Goal: Task Accomplishment & Management: Complete application form

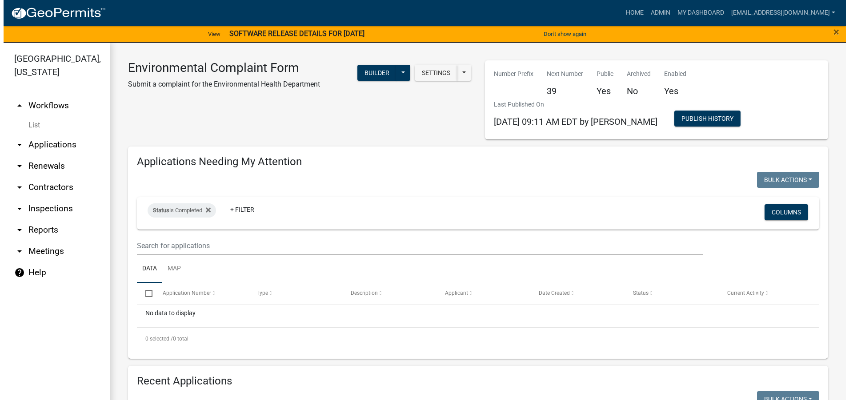
scroll to position [355, 0]
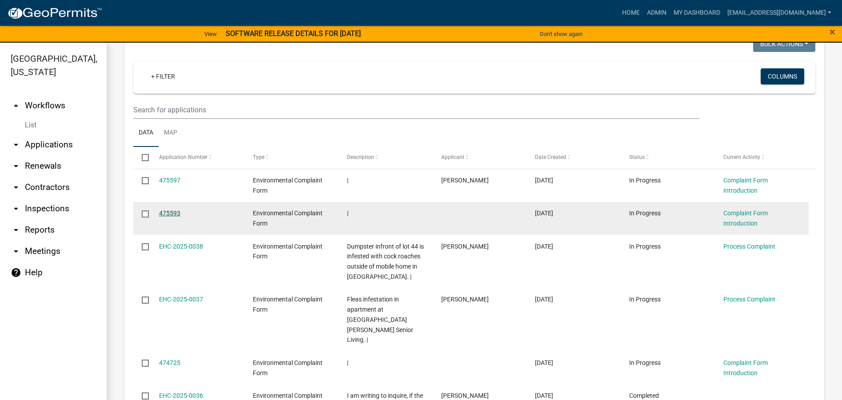
click at [169, 215] on link "475593" at bounding box center [169, 213] width 21 height 7
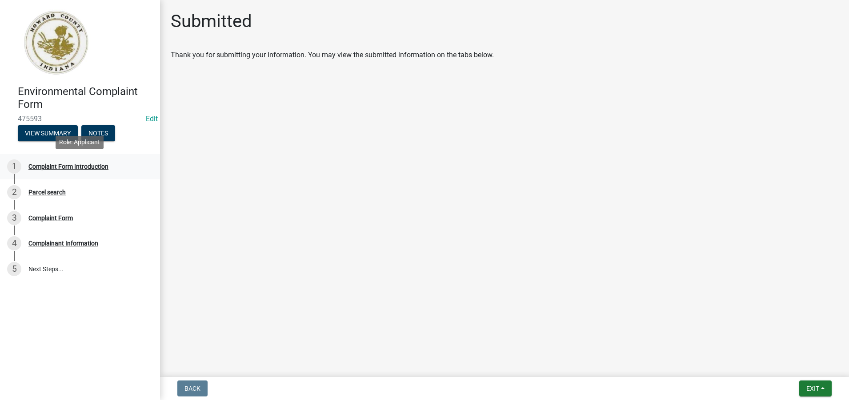
click at [73, 167] on div "Complaint Form Introduction" at bounding box center [68, 166] width 80 height 6
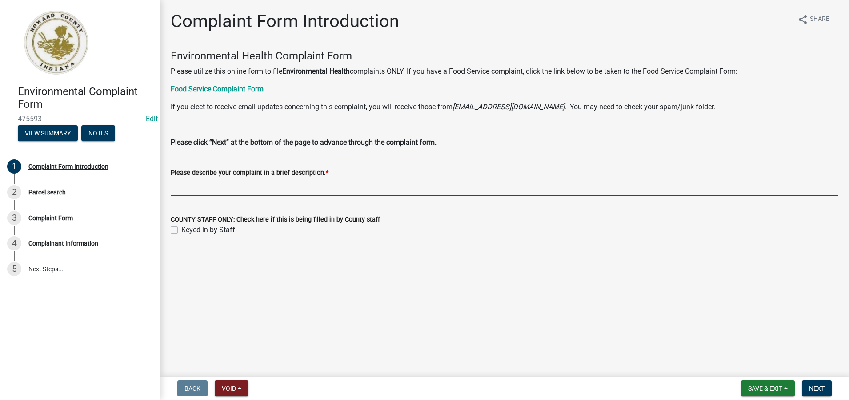
click at [182, 182] on input "Please describe your complaint in a brief description. *" at bounding box center [504, 187] width 667 height 18
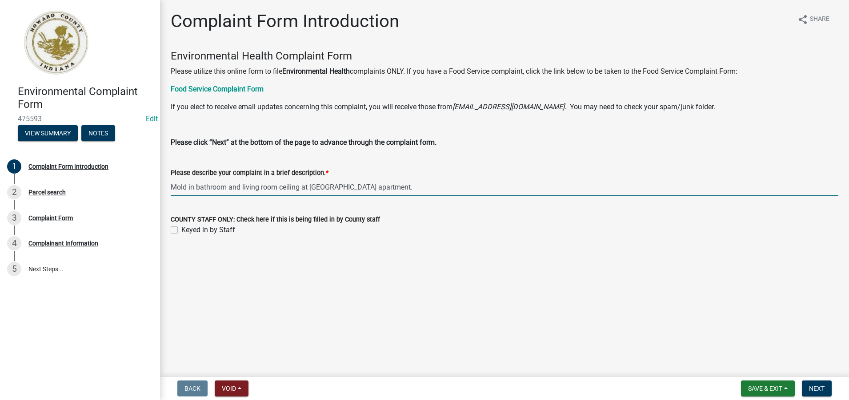
type input "Mold in bathroom and living room ceiling at [GEOGRAPHIC_DATA] apartment."
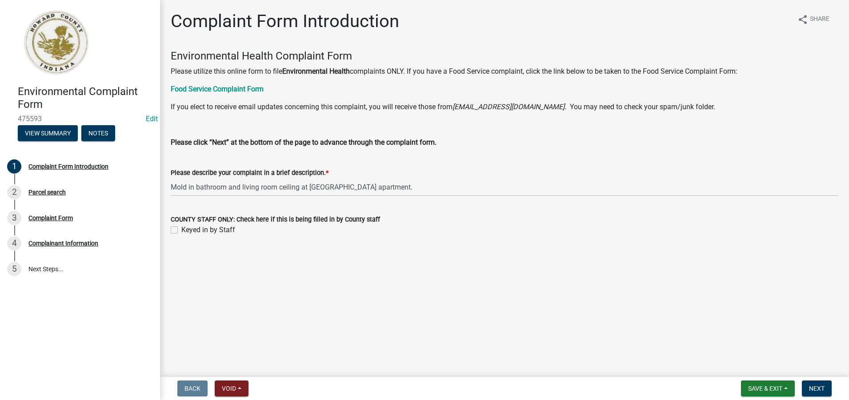
click at [181, 231] on label "Keyed in by Staff" at bounding box center [208, 230] width 54 height 11
click at [181, 231] on input "Keyed in by Staff" at bounding box center [184, 228] width 6 height 6
checkbox input "true"
click at [811, 388] on span "Next" at bounding box center [817, 388] width 16 height 7
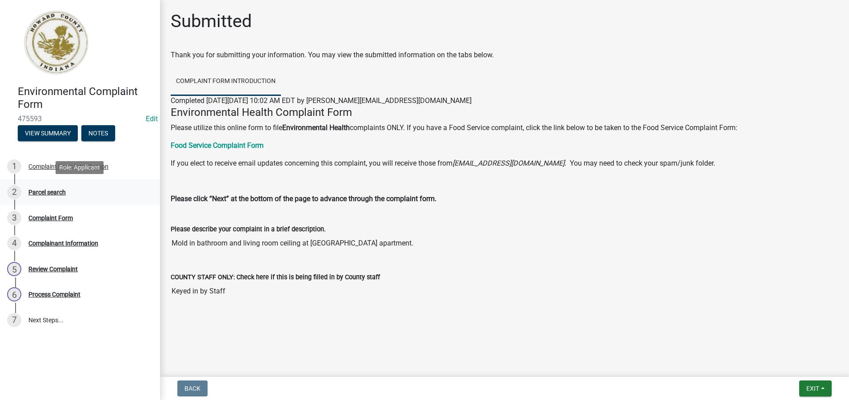
click at [48, 191] on div "Parcel search" at bounding box center [46, 192] width 37 height 6
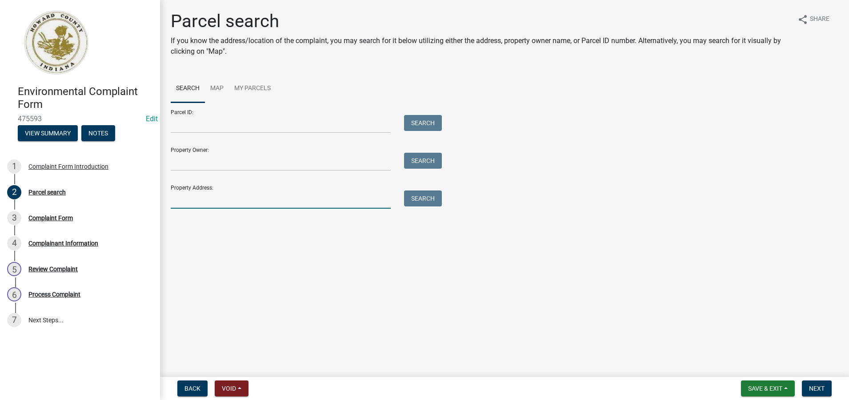
click at [175, 200] on input "Property Address:" at bounding box center [281, 200] width 220 height 18
click at [420, 200] on button "Search" at bounding box center [423, 199] width 38 height 16
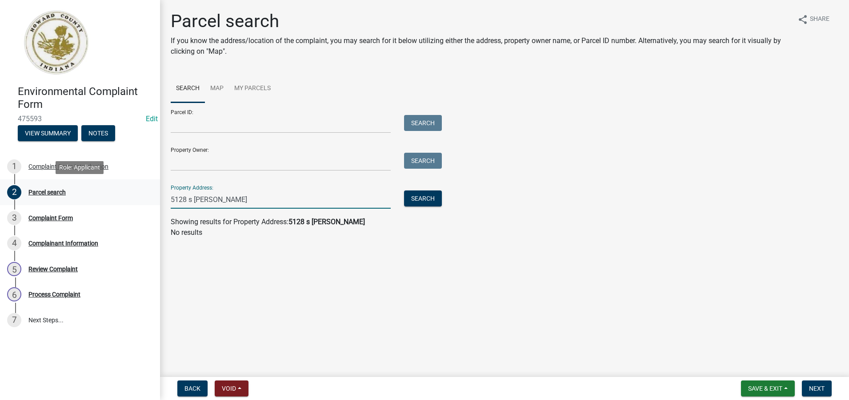
drag, startPoint x: 228, startPoint y: 205, endPoint x: 137, endPoint y: 200, distance: 91.2
click at [137, 200] on div "Environmental Complaint Form 475593 Edit View Summary Notes 1 Complaint Form In…" at bounding box center [424, 200] width 849 height 400
type input "5038 s [PERSON_NAME]"
click at [417, 199] on button "Search" at bounding box center [423, 199] width 38 height 16
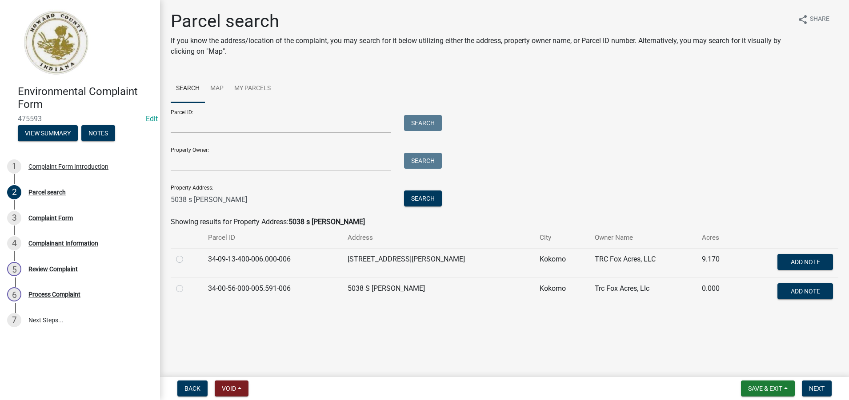
click at [187, 254] on label at bounding box center [187, 254] width 0 height 0
click at [187, 259] on input "radio" at bounding box center [190, 257] width 6 height 6
radio input "true"
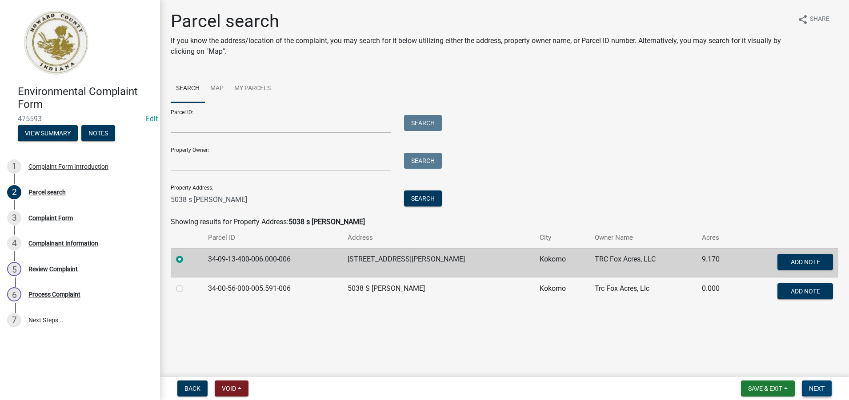
click at [819, 392] on span "Next" at bounding box center [817, 388] width 16 height 7
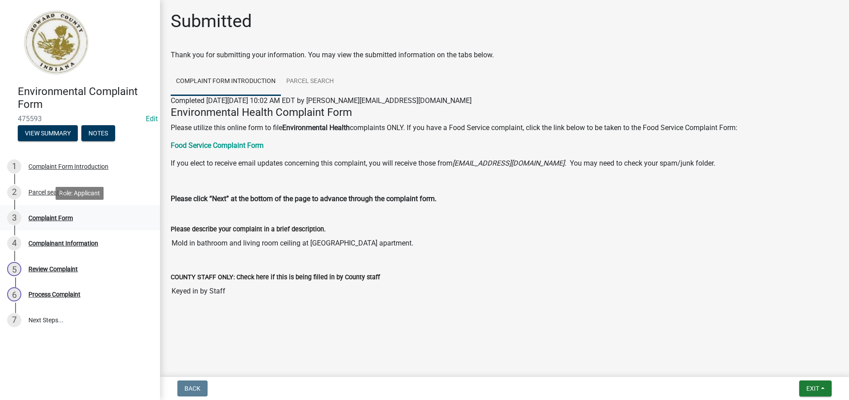
click at [53, 216] on div "Complaint Form" at bounding box center [50, 218] width 44 height 6
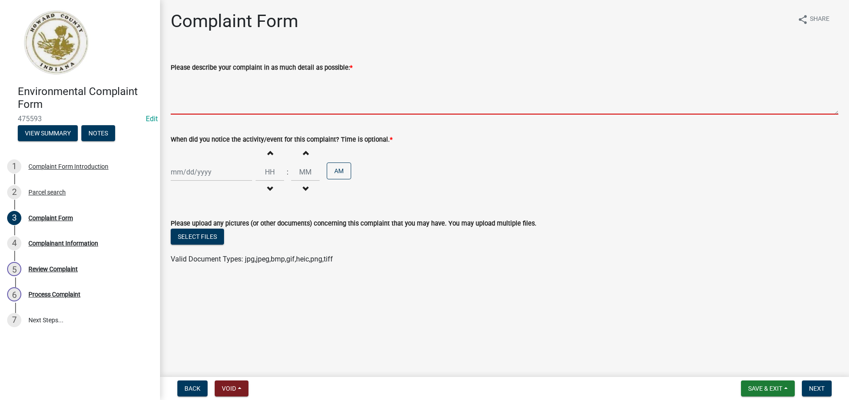
click at [175, 99] on textarea "Please describe your complaint in as much detail as possible: *" at bounding box center [504, 94] width 667 height 42
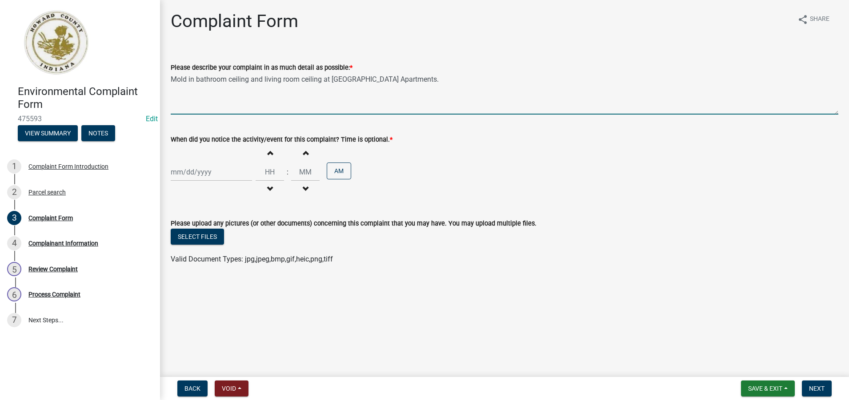
type textarea "Mold in bathroom ceiling and living room ceiling at [GEOGRAPHIC_DATA] Apartment…"
click at [176, 175] on div at bounding box center [211, 172] width 81 height 18
select select "9"
select select "2025"
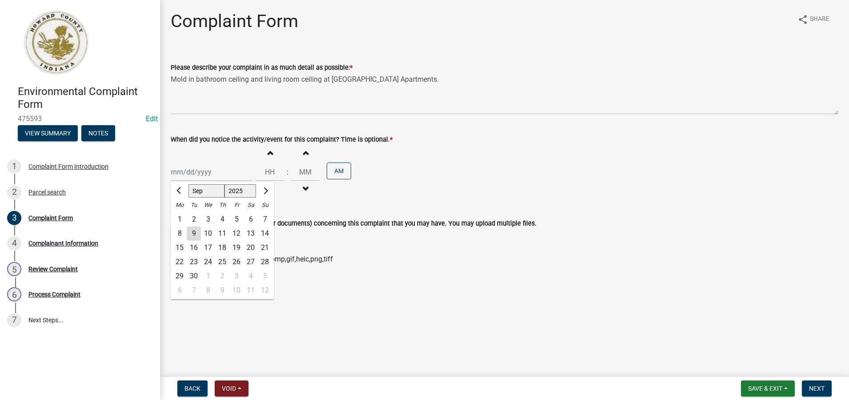
click at [192, 233] on div "9" at bounding box center [194, 234] width 14 height 14
type input "[DATE]"
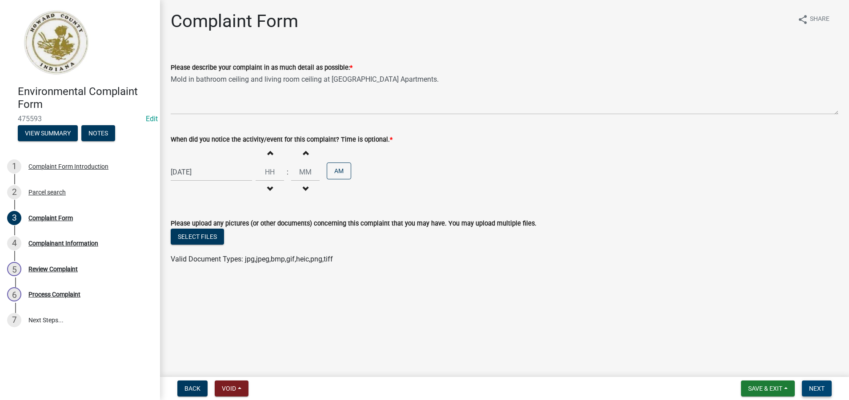
click at [815, 391] on span "Next" at bounding box center [817, 388] width 16 height 7
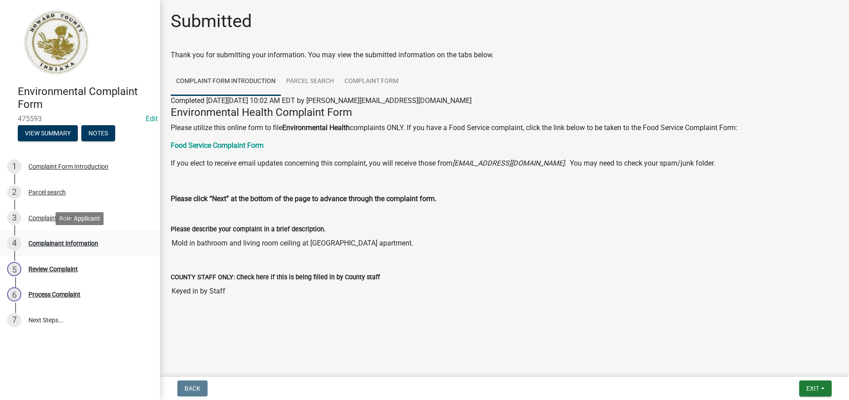
click at [77, 244] on div "Complainant Information" at bounding box center [63, 243] width 70 height 6
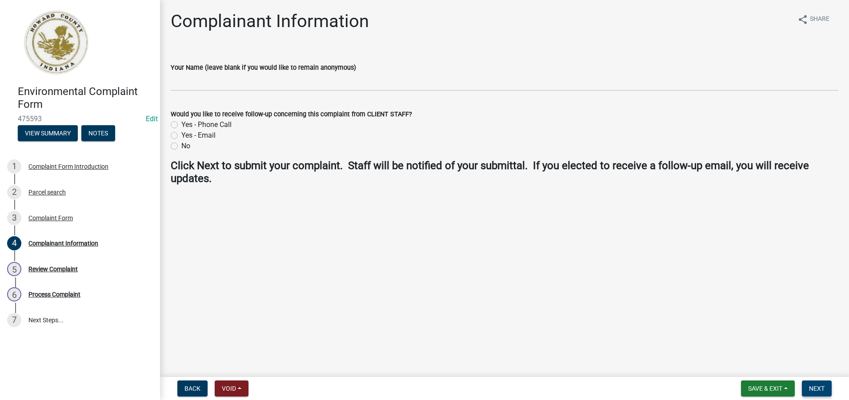
click at [817, 385] on span "Next" at bounding box center [817, 388] width 16 height 7
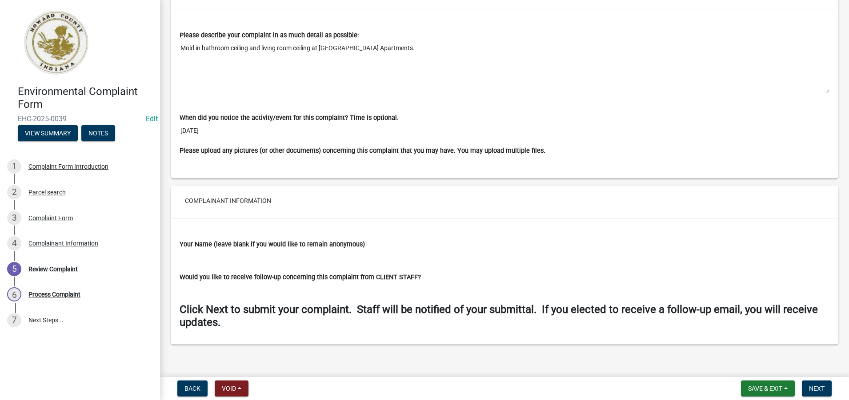
scroll to position [654, 0]
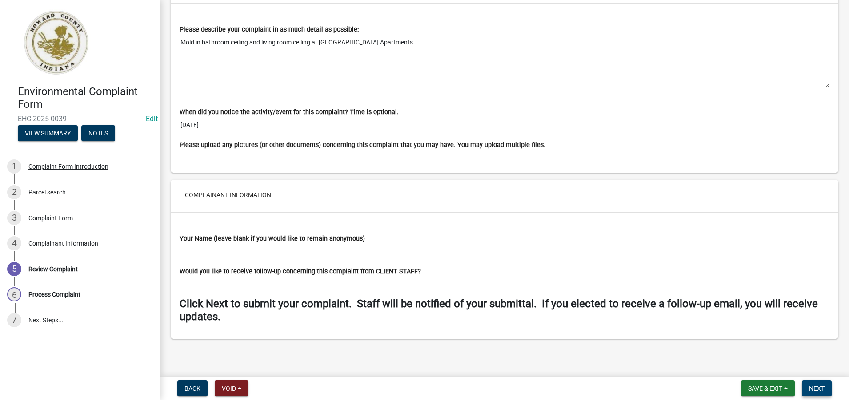
click at [812, 390] on span "Next" at bounding box center [817, 388] width 16 height 7
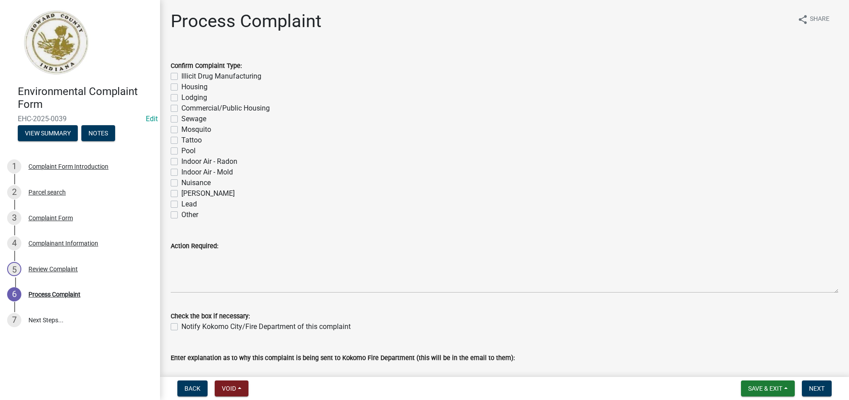
click at [181, 174] on label "Indoor Air - Mold" at bounding box center [207, 172] width 52 height 11
click at [181, 173] on input "Indoor Air - Mold" at bounding box center [184, 170] width 6 height 6
checkbox input "true"
checkbox input "false"
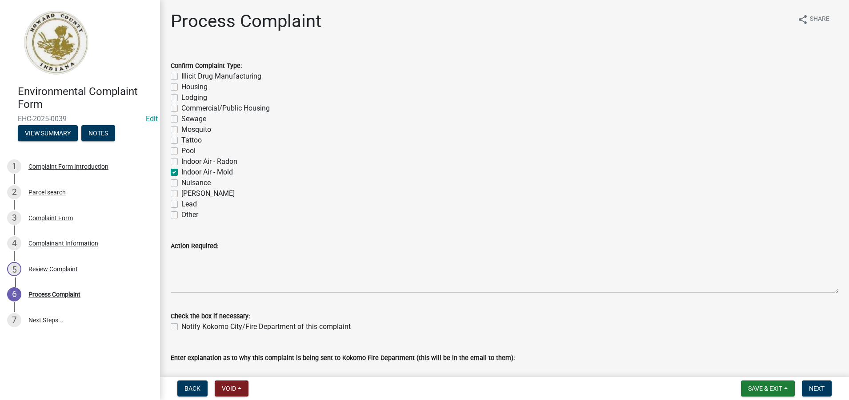
checkbox input "false"
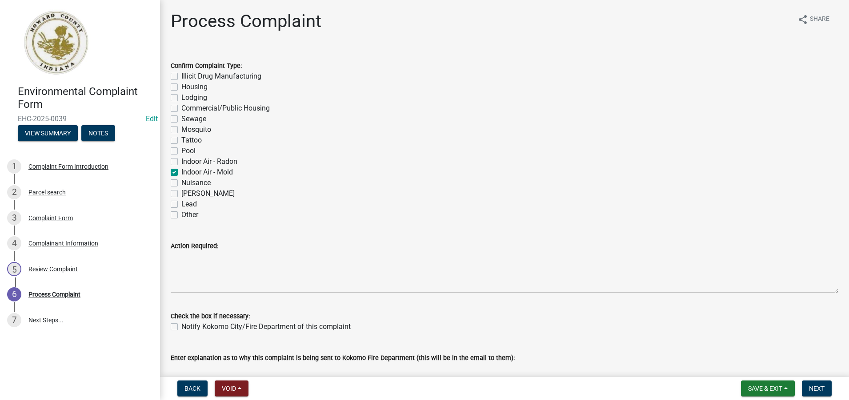
checkbox input "false"
checkbox input "true"
checkbox input "false"
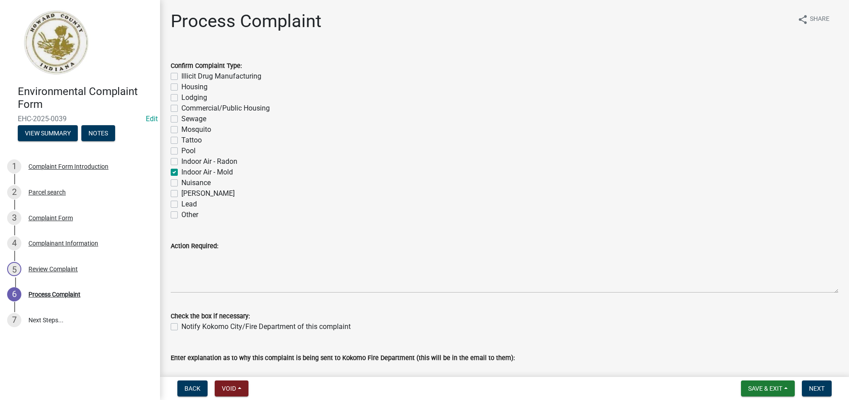
checkbox input "false"
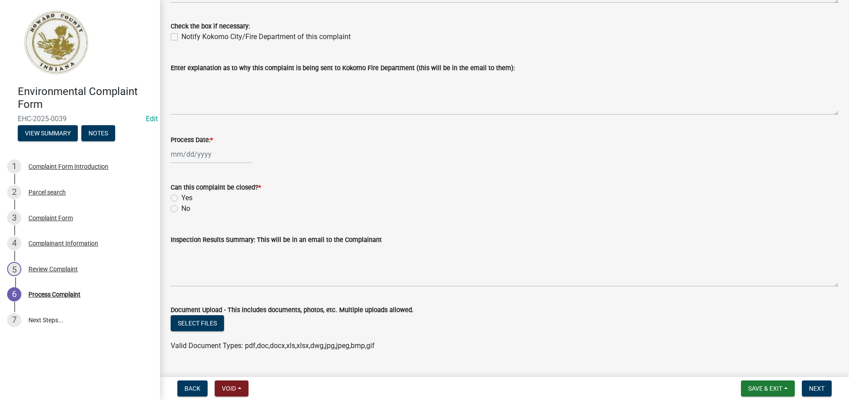
scroll to position [311, 0]
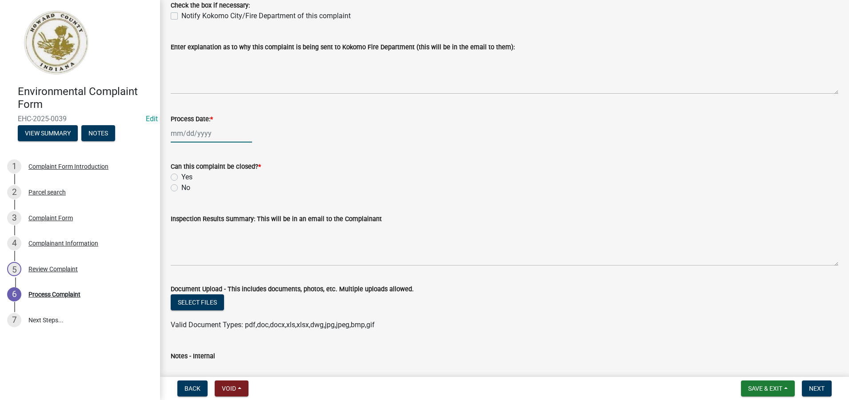
click at [192, 133] on div at bounding box center [211, 133] width 81 height 18
select select "9"
select select "2025"
click at [194, 194] on div "9" at bounding box center [194, 195] width 14 height 14
type input "[DATE]"
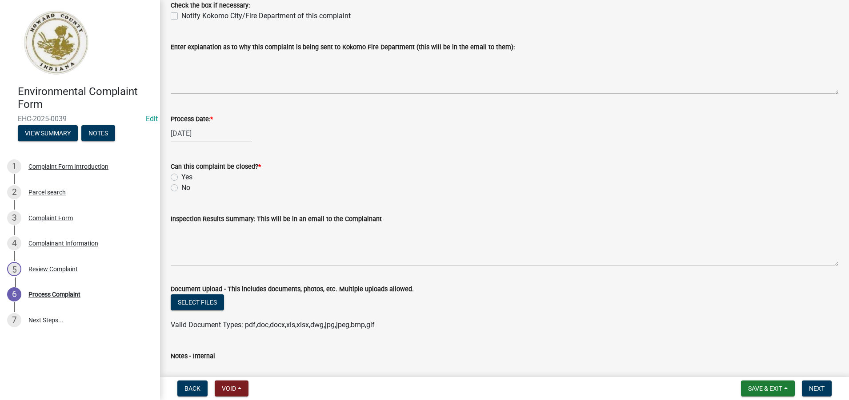
click at [181, 188] on label "No" at bounding box center [185, 188] width 9 height 11
click at [181, 188] on input "No" at bounding box center [184, 186] width 6 height 6
radio input "true"
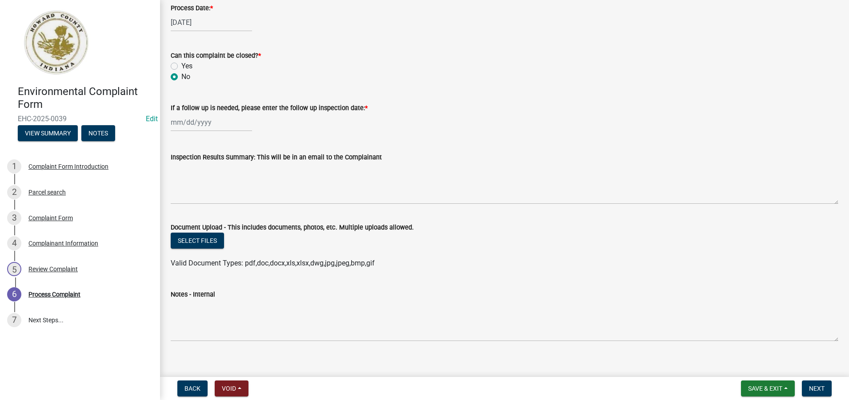
scroll to position [432, 0]
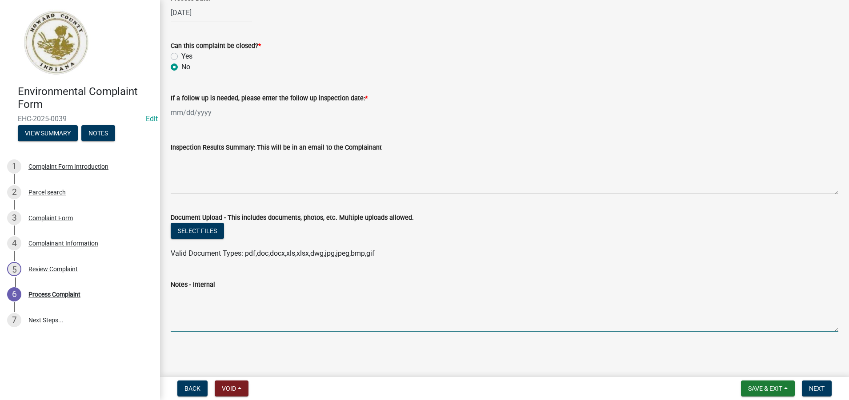
click at [184, 304] on textarea "Notes - Internal" at bounding box center [504, 311] width 667 height 42
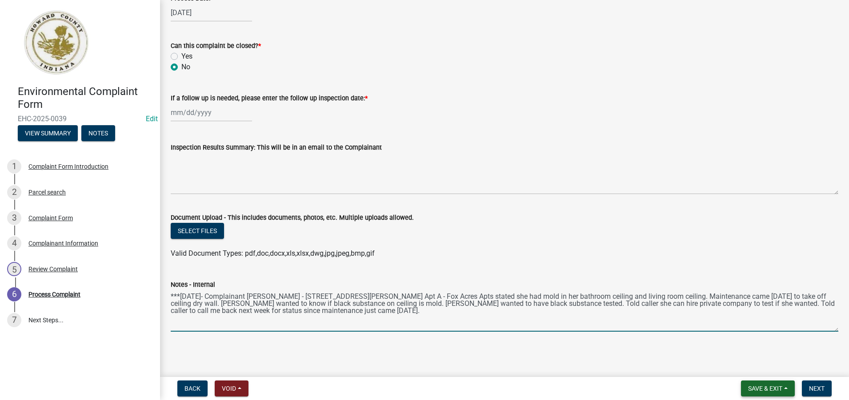
type textarea "***[DATE]- Complainant [PERSON_NAME] - [STREET_ADDRESS][PERSON_NAME] Apt A - Fo…"
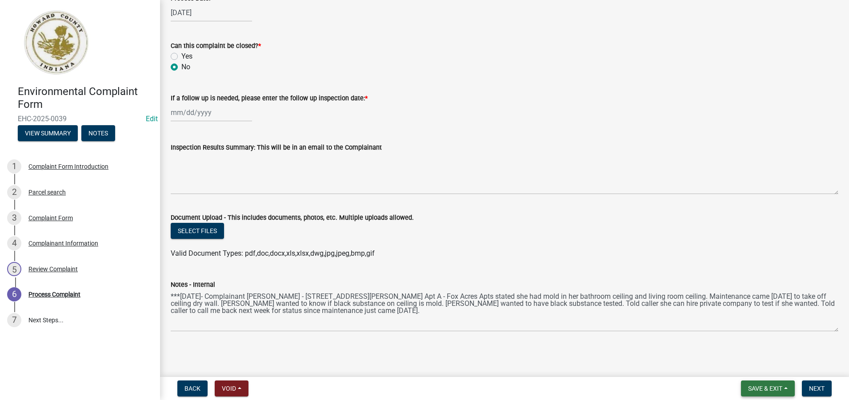
click at [764, 390] on span "Save & Exit" at bounding box center [765, 388] width 34 height 7
click at [756, 366] on button "Save & Exit" at bounding box center [758, 365] width 71 height 21
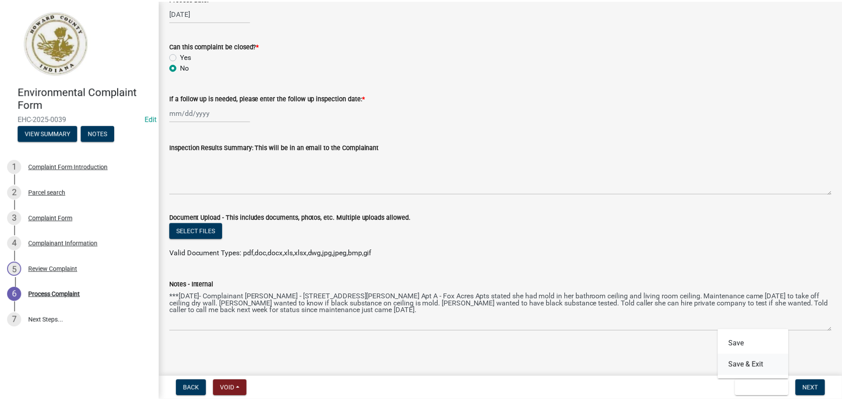
scroll to position [0, 0]
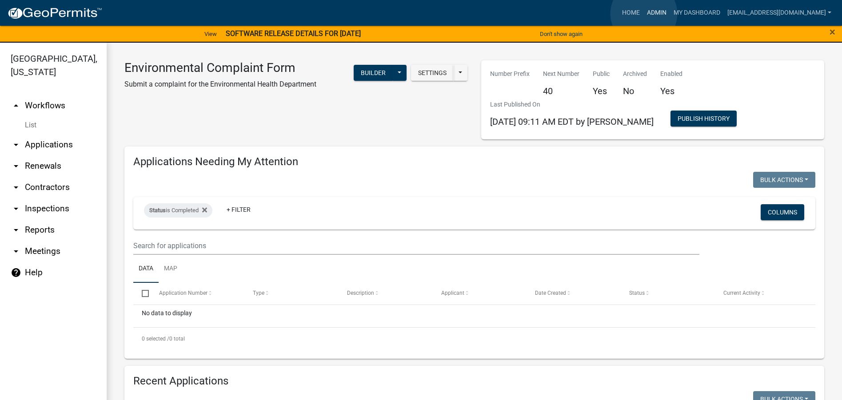
click at [644, 14] on link "Admin" at bounding box center [656, 12] width 27 height 17
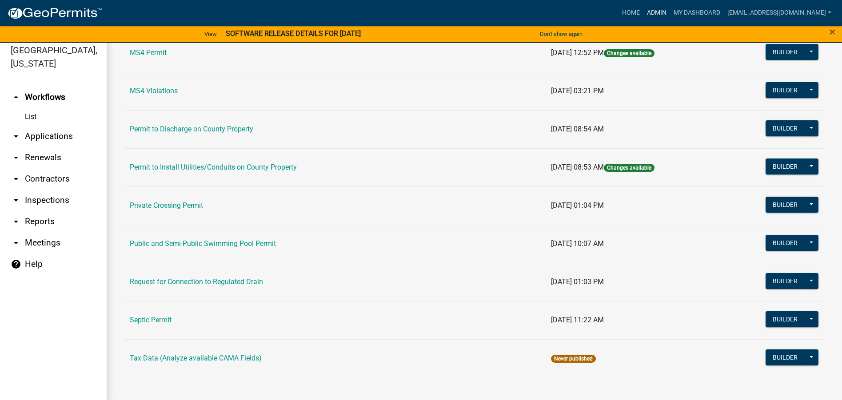
scroll to position [11, 0]
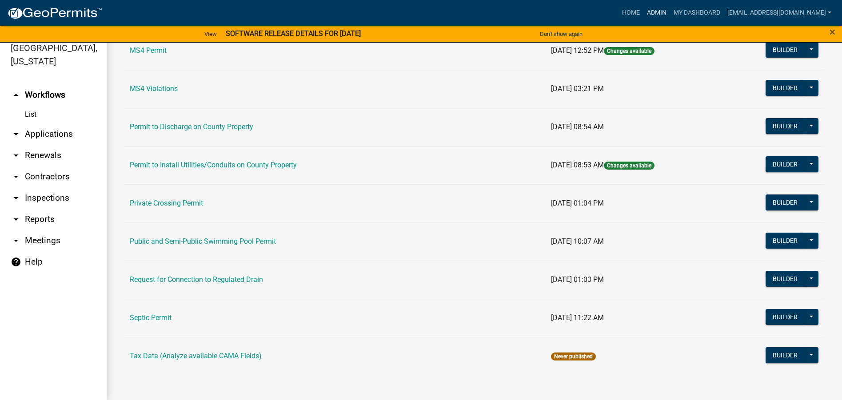
click at [647, 14] on link "Admin" at bounding box center [656, 12] width 27 height 17
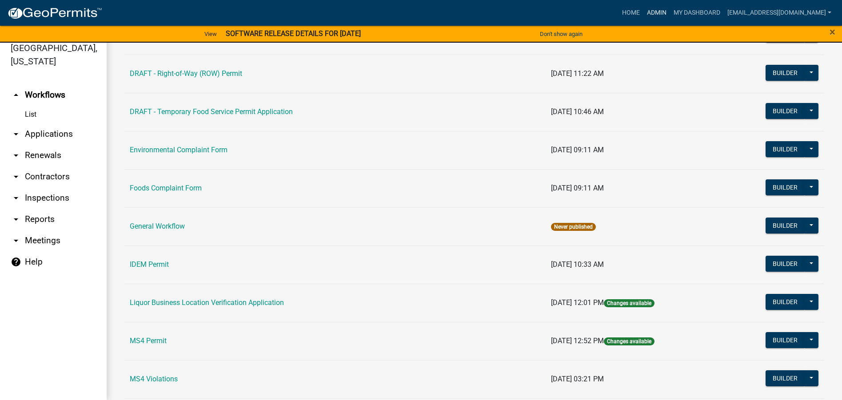
scroll to position [429, 0]
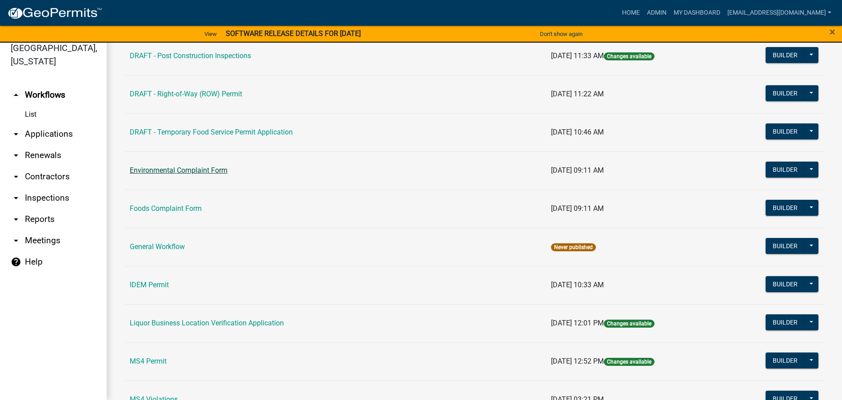
click at [222, 168] on link "Environmental Complaint Form" at bounding box center [179, 170] width 98 height 8
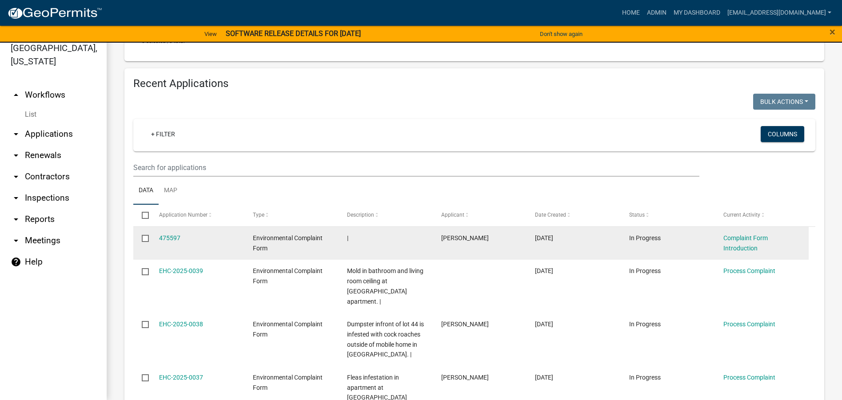
scroll to position [311, 0]
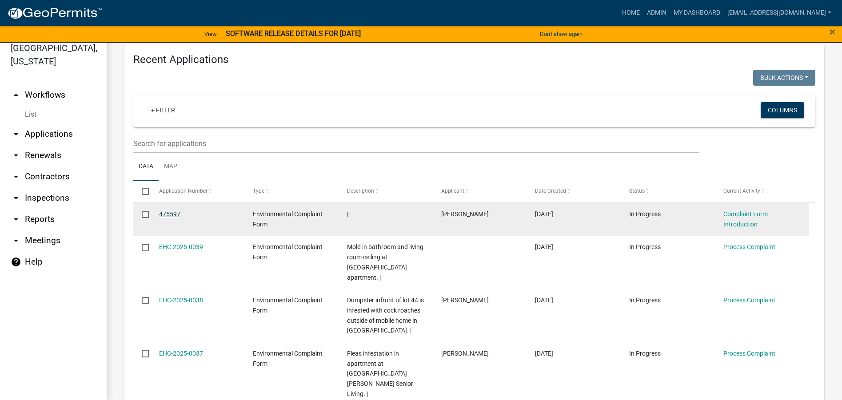
click at [169, 213] on link "475597" at bounding box center [169, 214] width 21 height 7
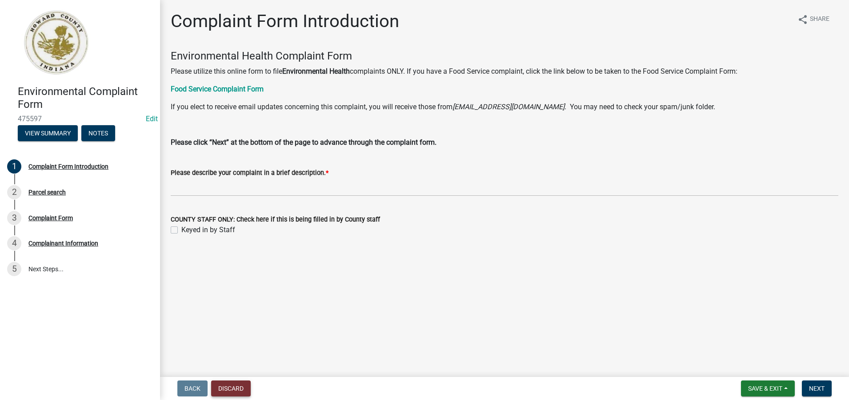
click at [230, 387] on button "Discard" at bounding box center [231, 389] width 40 height 16
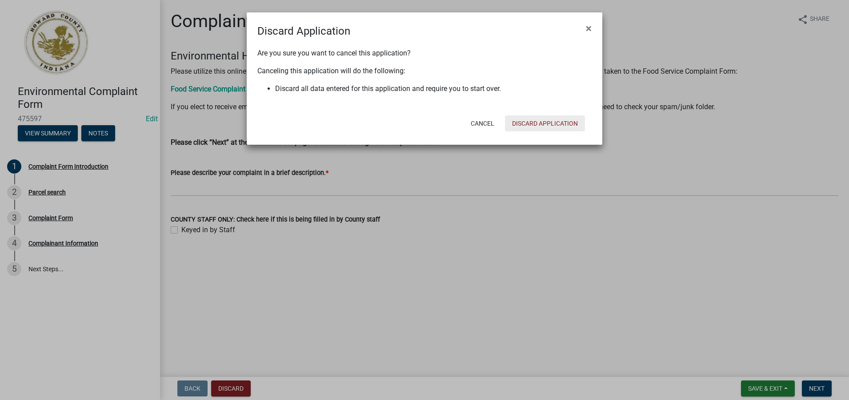
click at [527, 124] on button "Discard Application" at bounding box center [545, 124] width 80 height 16
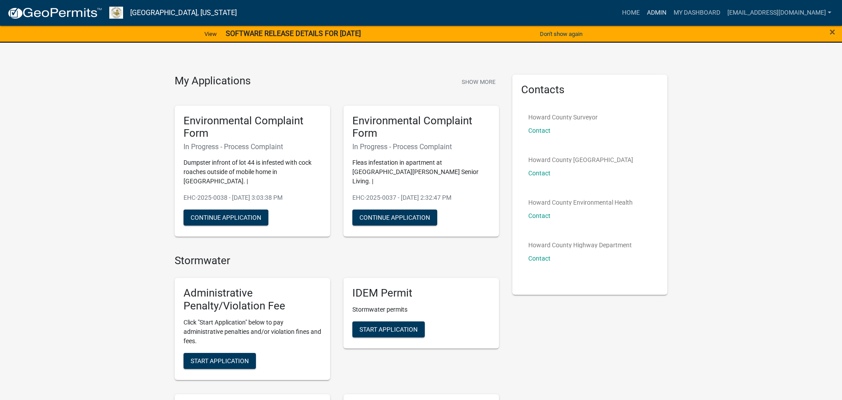
click at [646, 13] on link "Admin" at bounding box center [656, 12] width 27 height 17
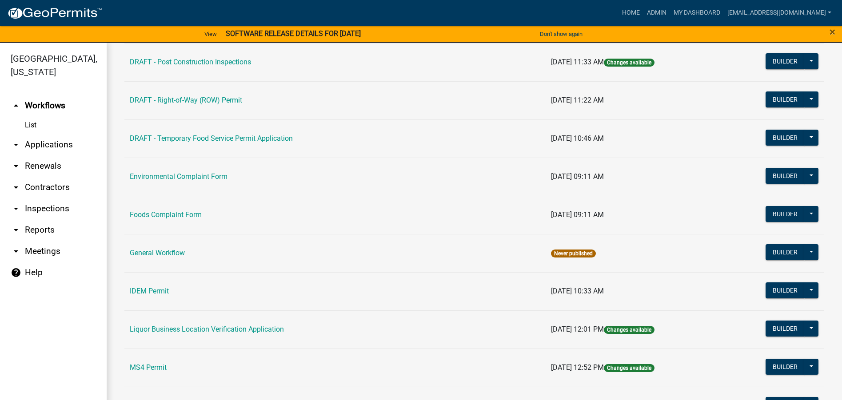
scroll to position [444, 0]
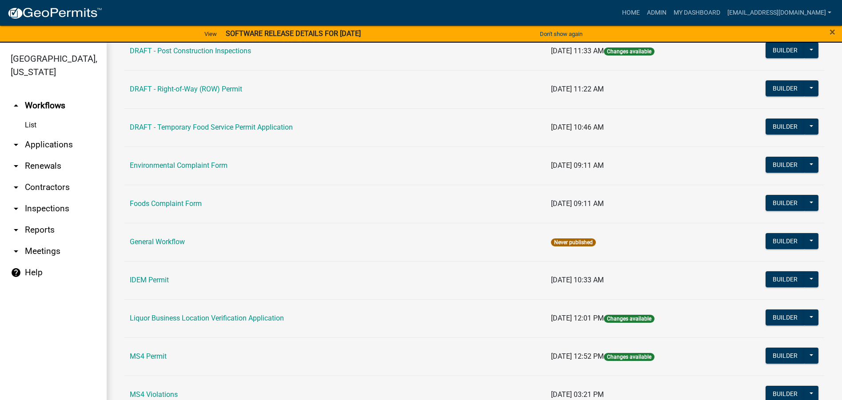
click at [199, 161] on td "Environmental Complaint Form" at bounding box center [334, 166] width 421 height 38
click at [197, 164] on link "Environmental Complaint Form" at bounding box center [179, 165] width 98 height 8
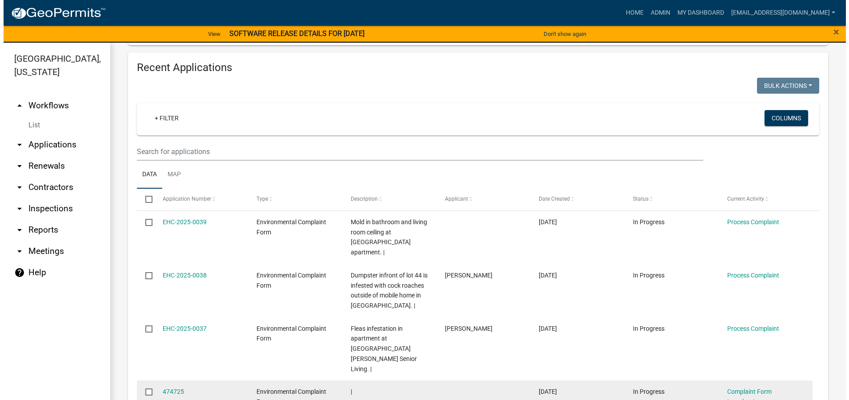
scroll to position [311, 0]
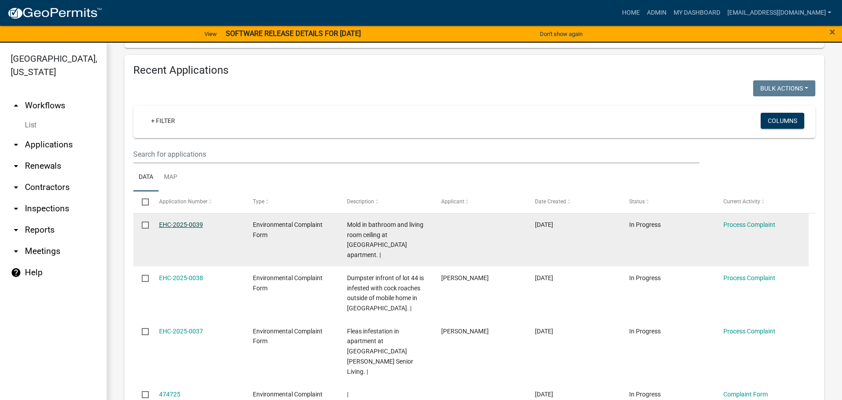
click at [193, 223] on link "EHC-2025-0039" at bounding box center [181, 224] width 44 height 7
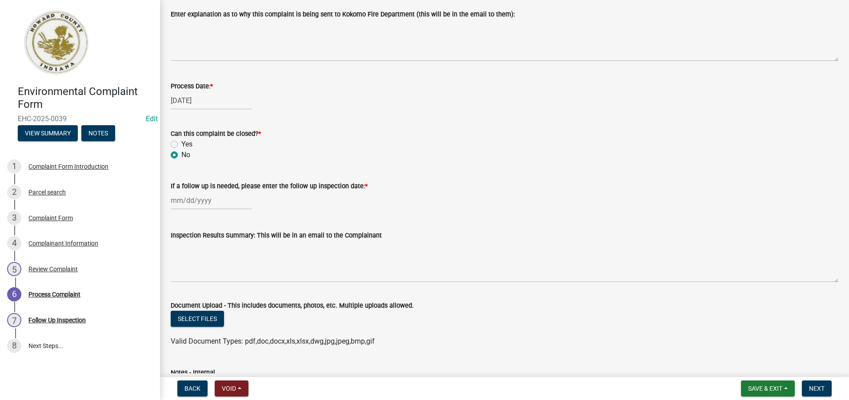
scroll to position [400, 0]
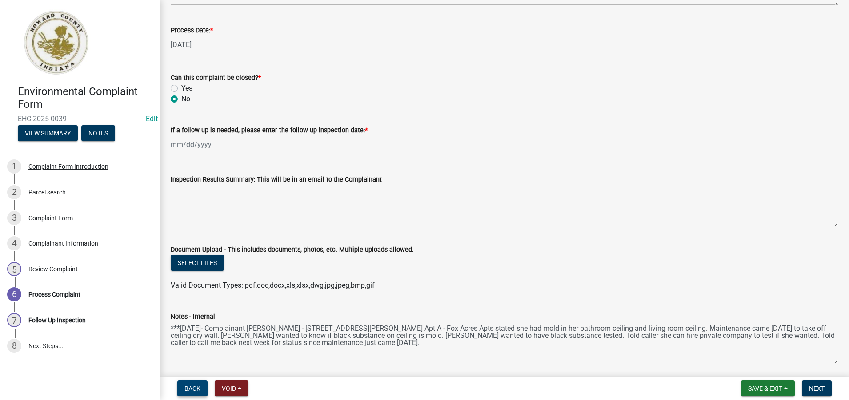
click at [191, 391] on span "Back" at bounding box center [192, 388] width 16 height 7
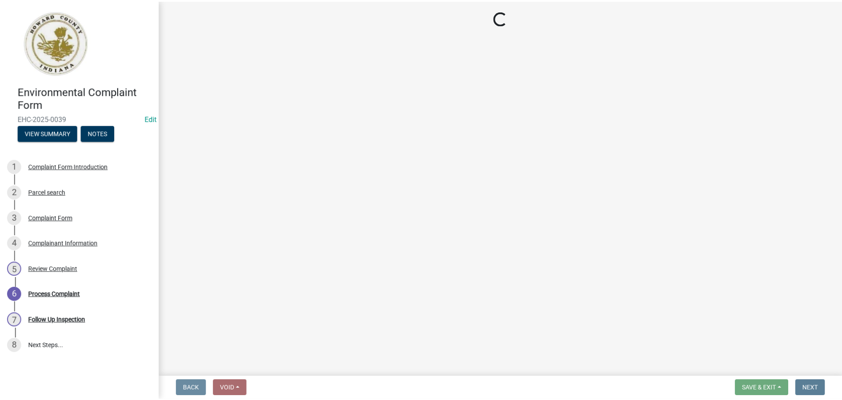
scroll to position [0, 0]
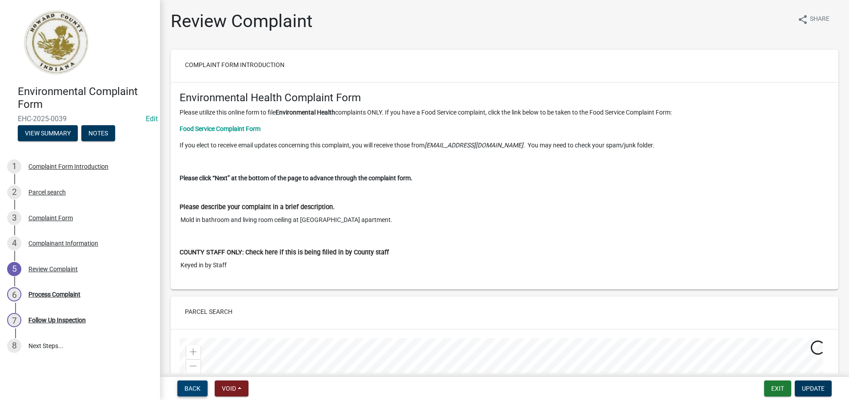
click at [191, 391] on span "Back" at bounding box center [192, 388] width 16 height 7
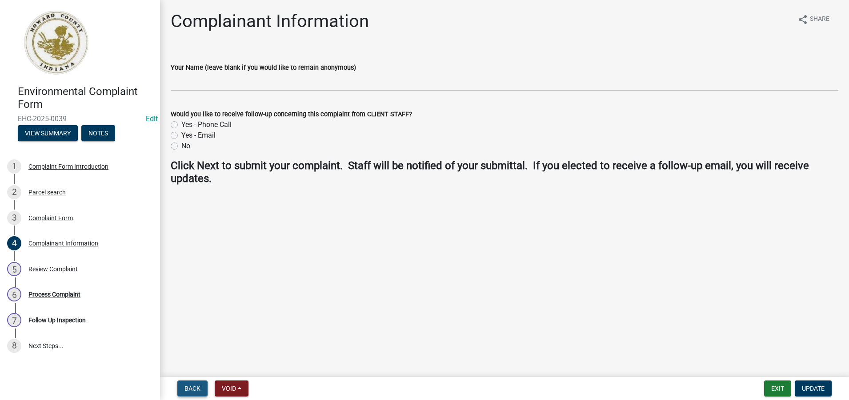
click at [191, 391] on span "Back" at bounding box center [192, 388] width 16 height 7
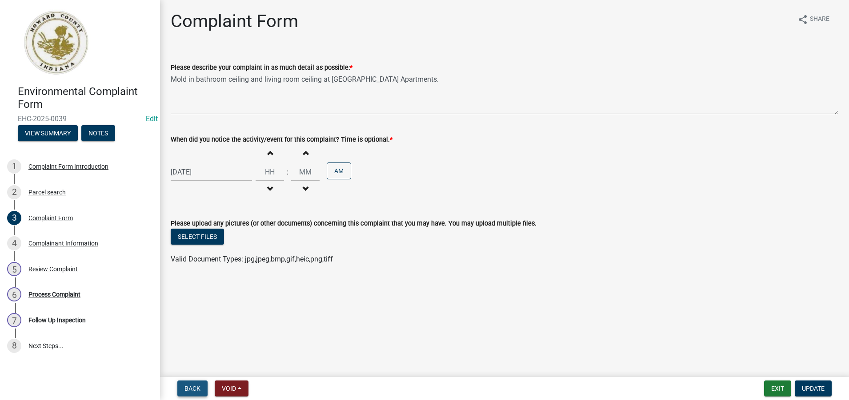
click at [191, 391] on span "Back" at bounding box center [192, 388] width 16 height 7
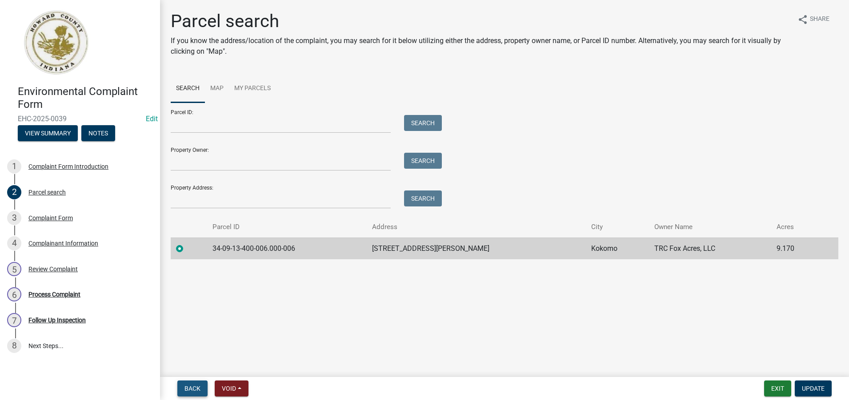
click at [191, 391] on span "Back" at bounding box center [192, 388] width 16 height 7
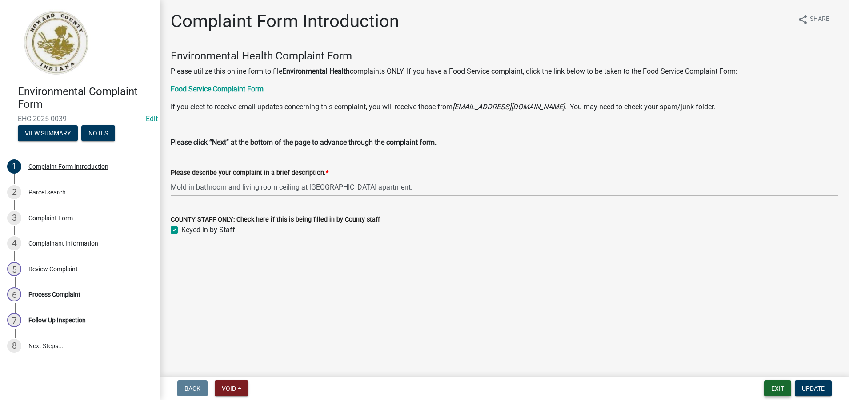
click at [775, 391] on button "Exit" at bounding box center [777, 389] width 27 height 16
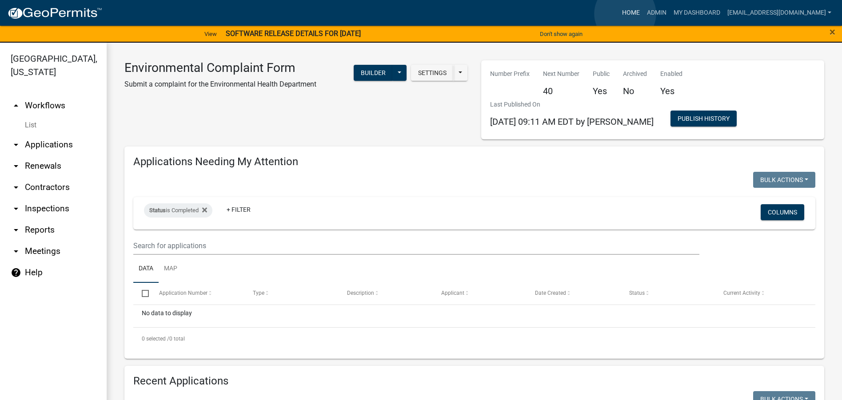
click at [624, 14] on link "Home" at bounding box center [630, 12] width 25 height 17
